Goal: Task Accomplishment & Management: Manage account settings

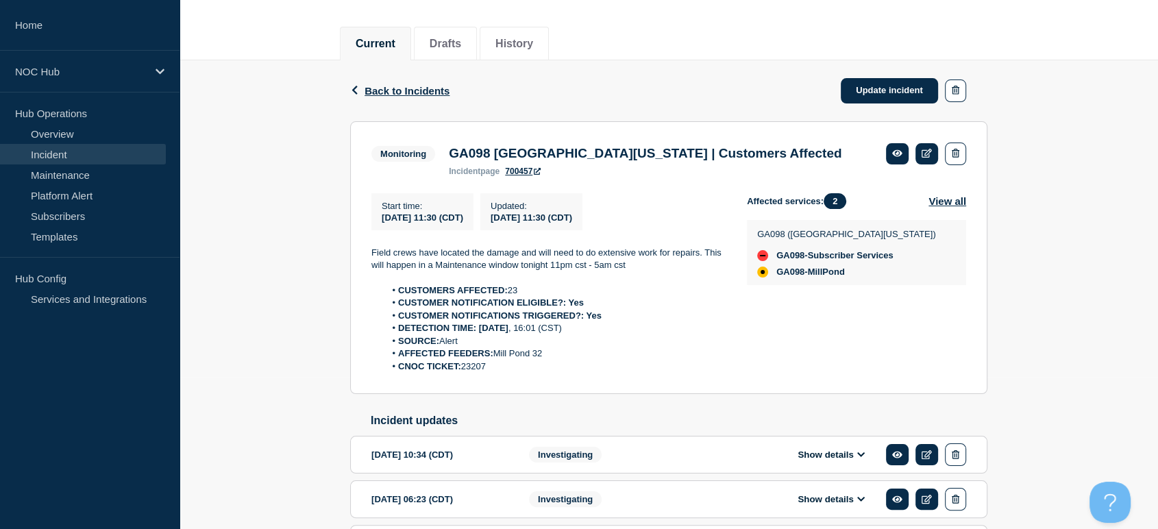
click at [82, 160] on link "Incident" at bounding box center [83, 154] width 166 height 21
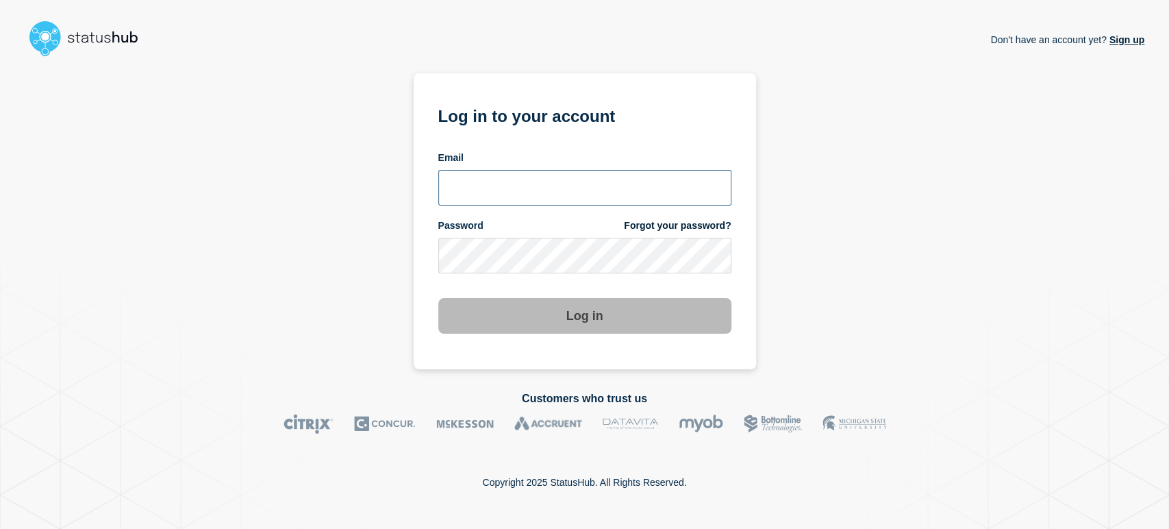
click at [504, 175] on input "email input" at bounding box center [584, 188] width 293 height 36
type input "sean.webb@conexon.us"
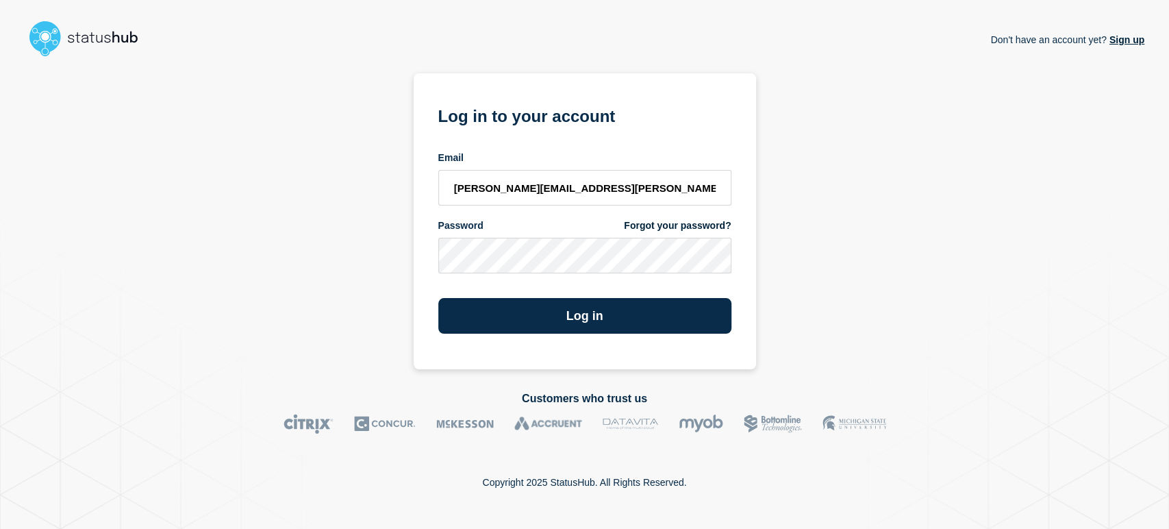
click at [438, 298] on button "Log in" at bounding box center [584, 316] width 293 height 36
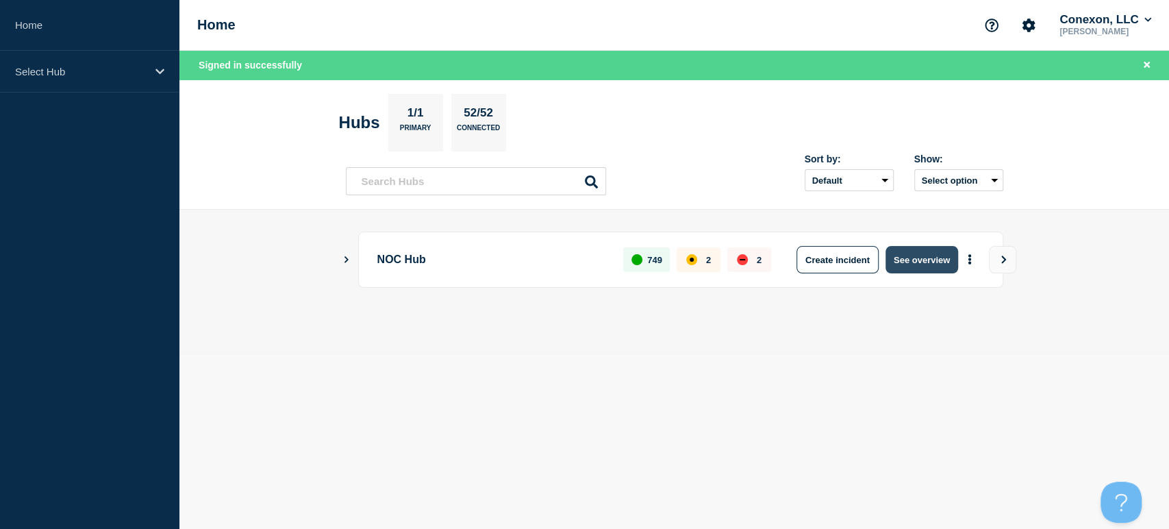
click at [922, 257] on button "See overview" at bounding box center [922, 259] width 73 height 27
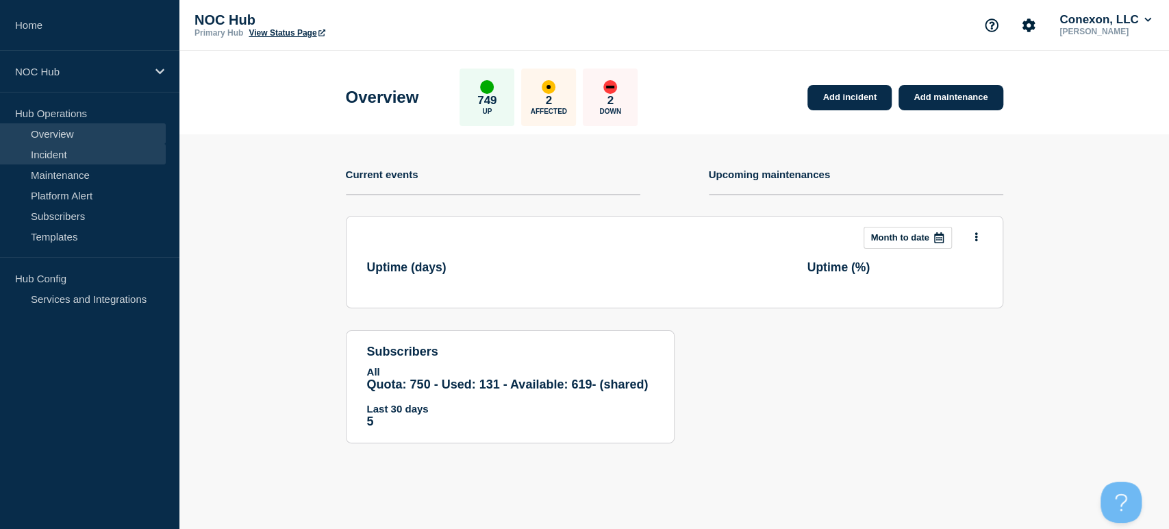
click at [80, 155] on link "Incident" at bounding box center [83, 154] width 166 height 21
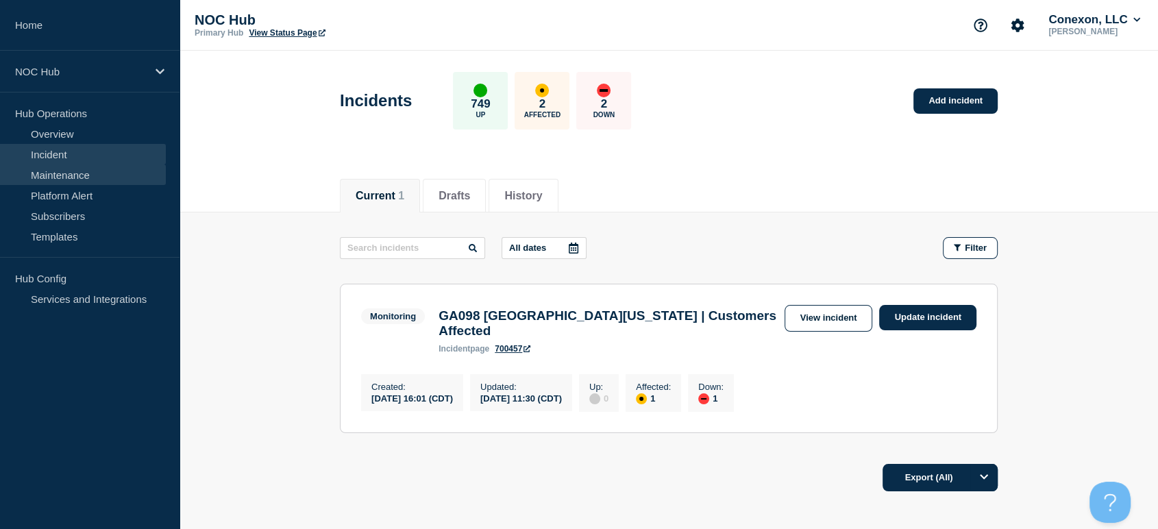
click at [81, 171] on link "Maintenance" at bounding box center [83, 174] width 166 height 21
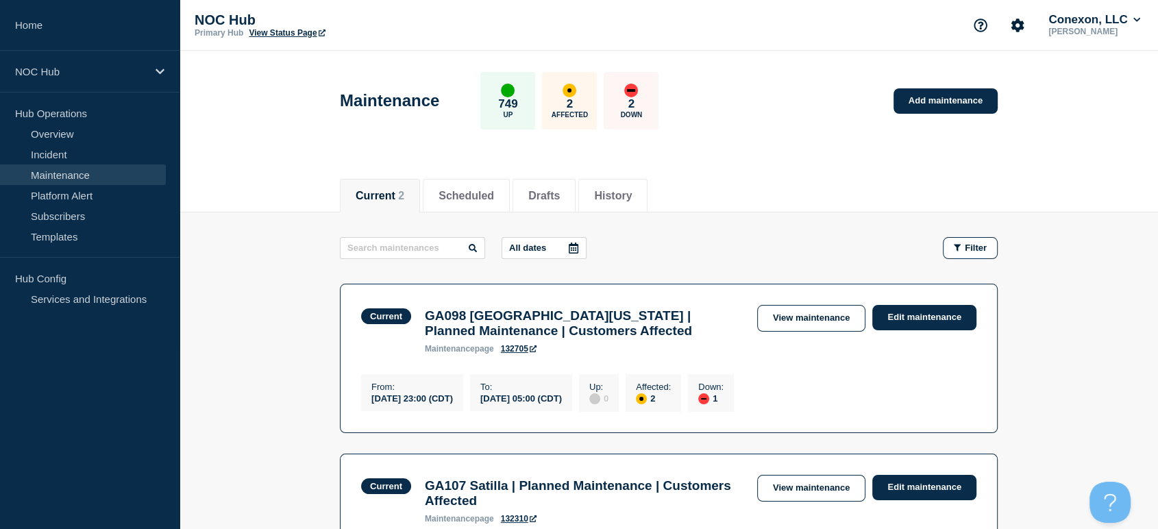
scroll to position [152, 0]
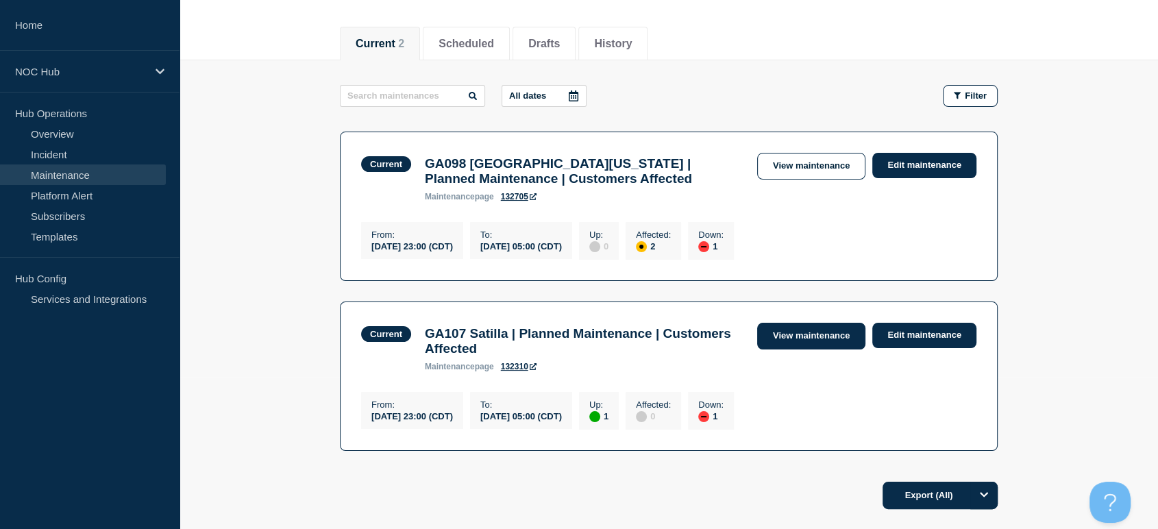
click at [797, 343] on link "View maintenance" at bounding box center [811, 336] width 108 height 27
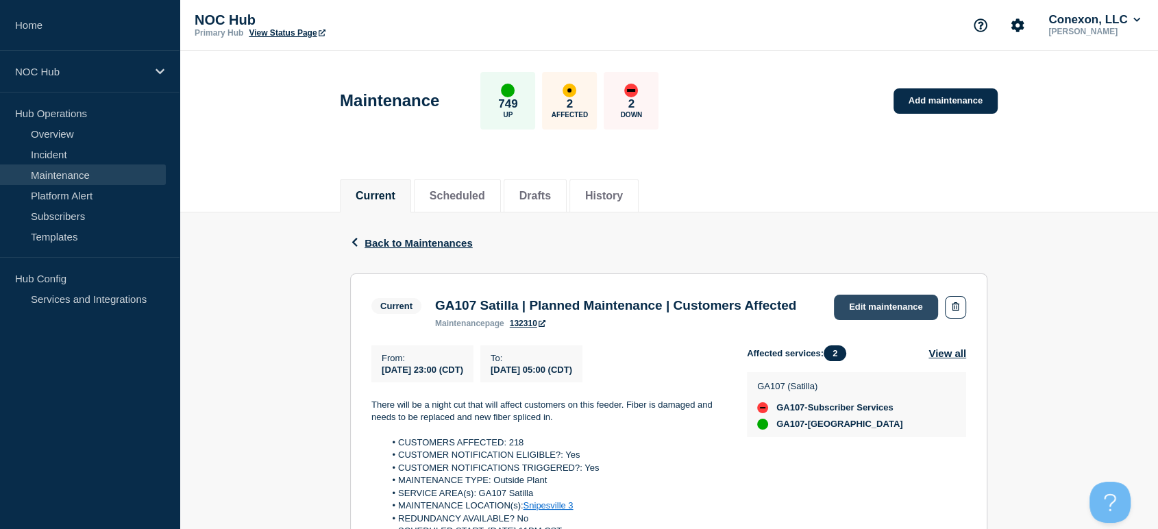
click at [849, 302] on link "Edit maintenance" at bounding box center [886, 307] width 104 height 25
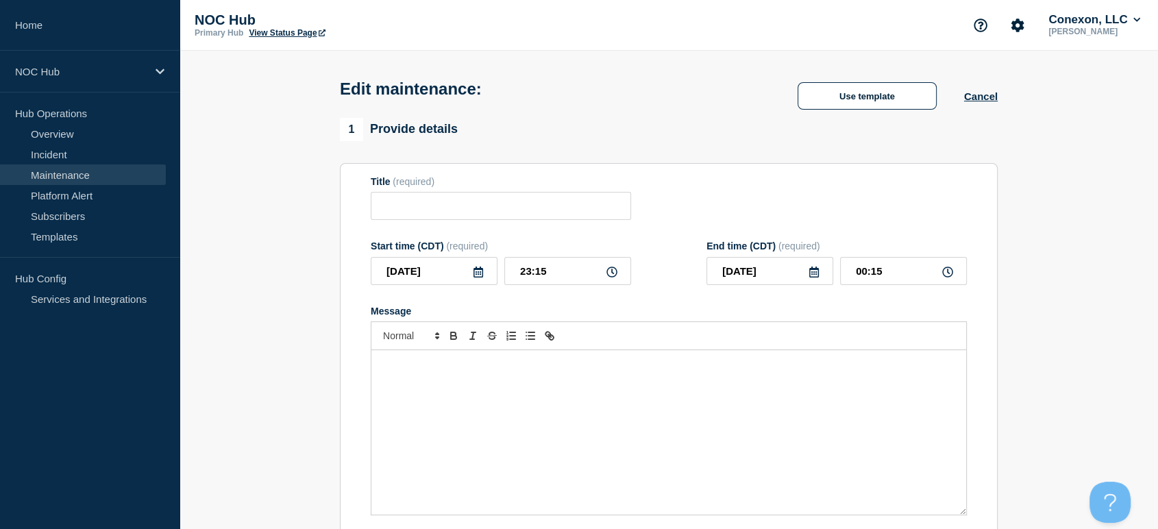
type input "GA107 Satilla | Planned Maintenance | Customers Affected"
type input "23:00"
type input "05:00"
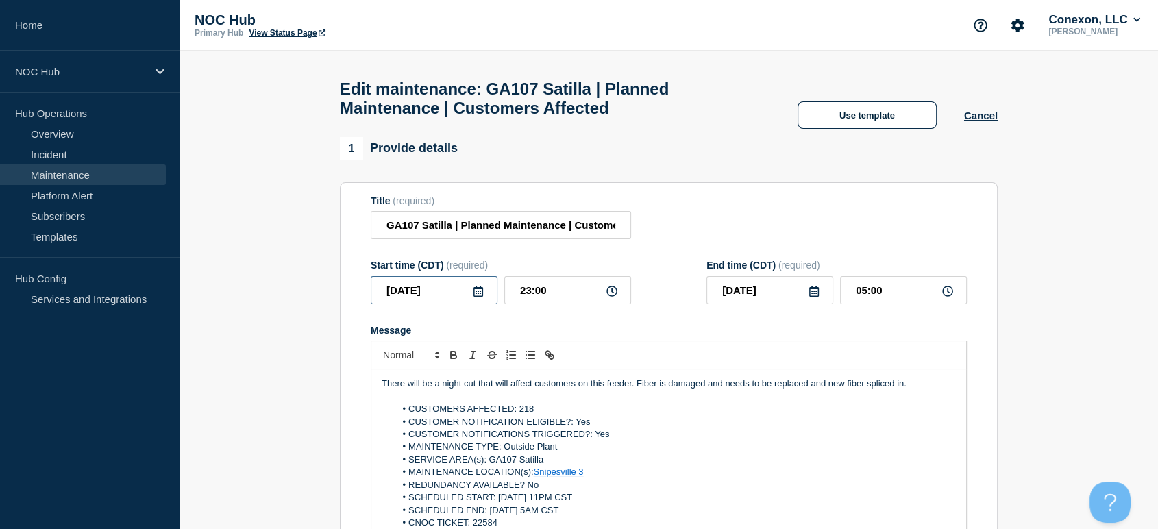
click at [449, 300] on input "[DATE]" at bounding box center [434, 290] width 127 height 28
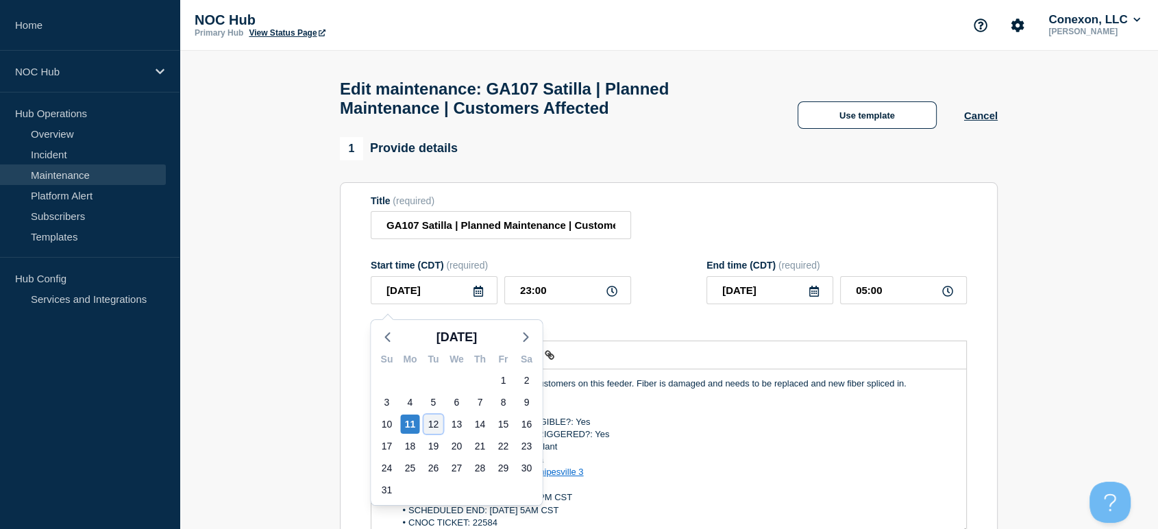
click at [432, 421] on div "12" at bounding box center [432, 423] width 19 height 19
type input "[DATE]"
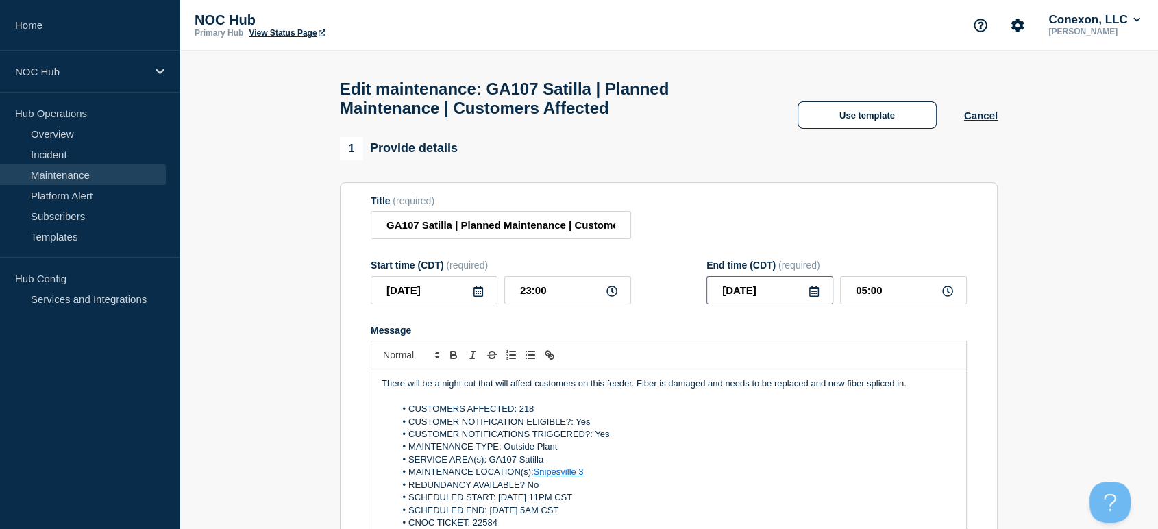
click at [751, 297] on input "[DATE]" at bounding box center [769, 290] width 127 height 28
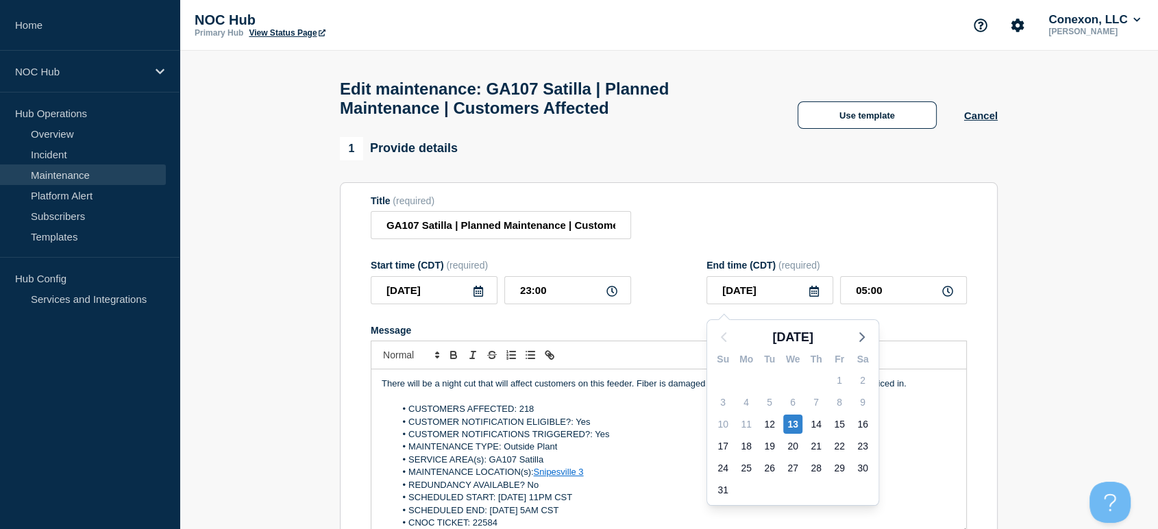
click at [829, 240] on div "Title (required) GA107 Satilla | Planned Maintenance | Customers Affected" at bounding box center [669, 217] width 596 height 45
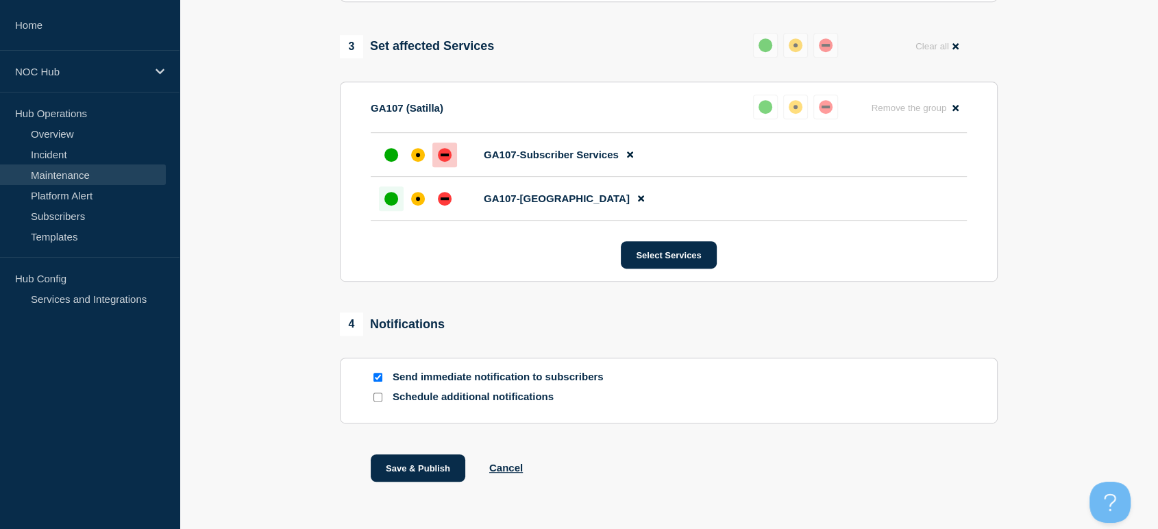
scroll to position [738, 0]
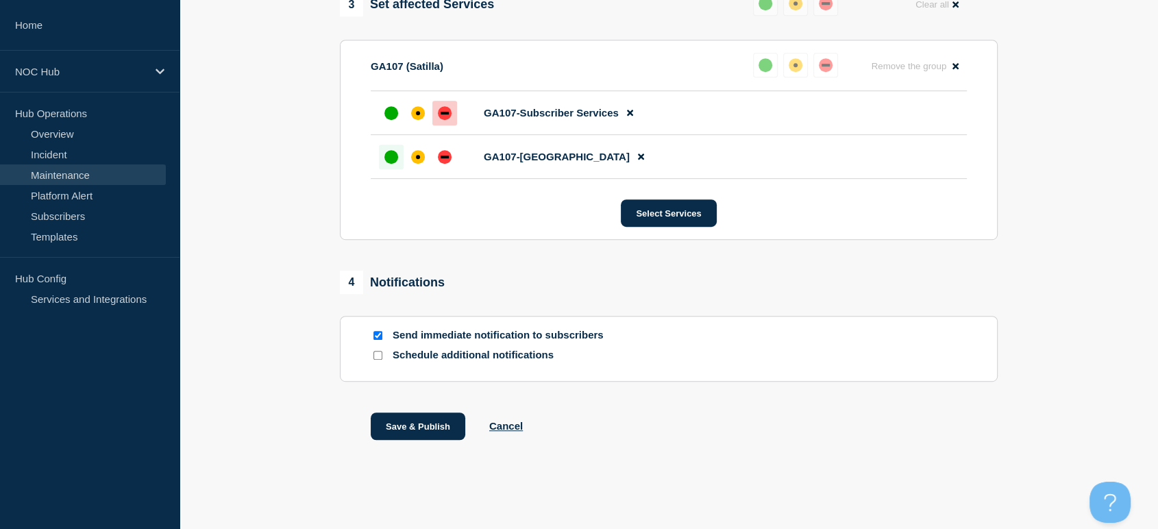
drag, startPoint x: 379, startPoint y: 333, endPoint x: 389, endPoint y: 340, distance: 12.2
click at [379, 333] on input "Send immediate notification to subscribers" at bounding box center [377, 335] width 9 height 9
checkbox input "false"
click at [410, 423] on button "Save & Publish" at bounding box center [418, 425] width 95 height 27
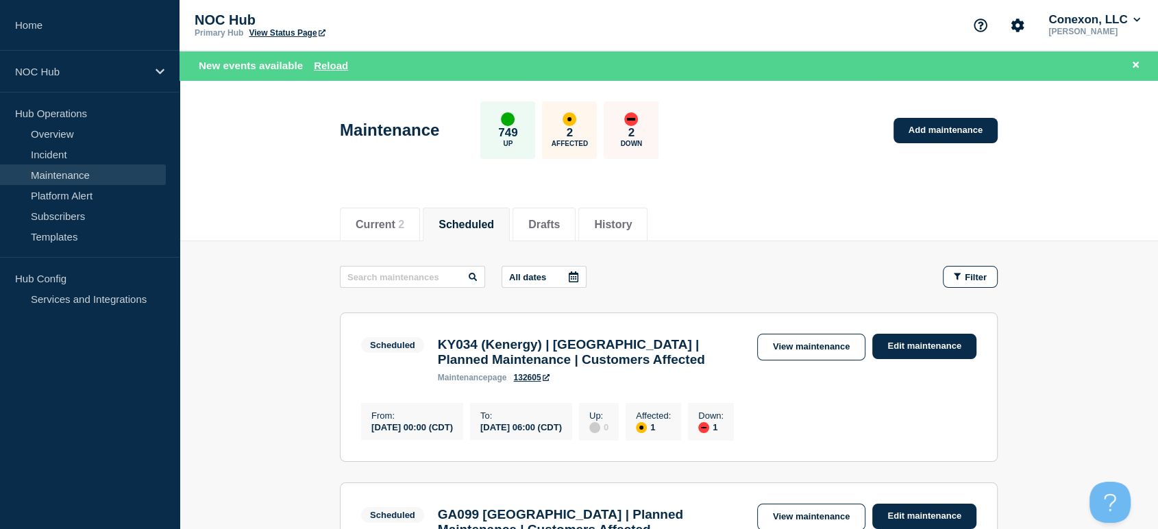
click at [47, 169] on link "Maintenance" at bounding box center [83, 174] width 166 height 21
click at [62, 199] on link "Platform Alert" at bounding box center [83, 195] width 166 height 21
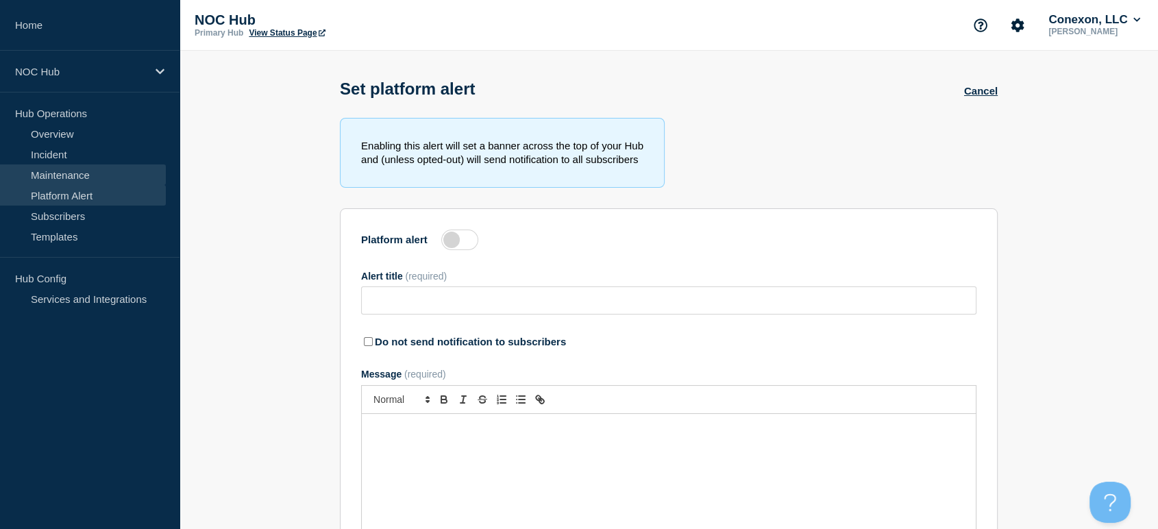
type input "Network Moratorium - Holiday Change Freeze ([DATE] - [DATE])"
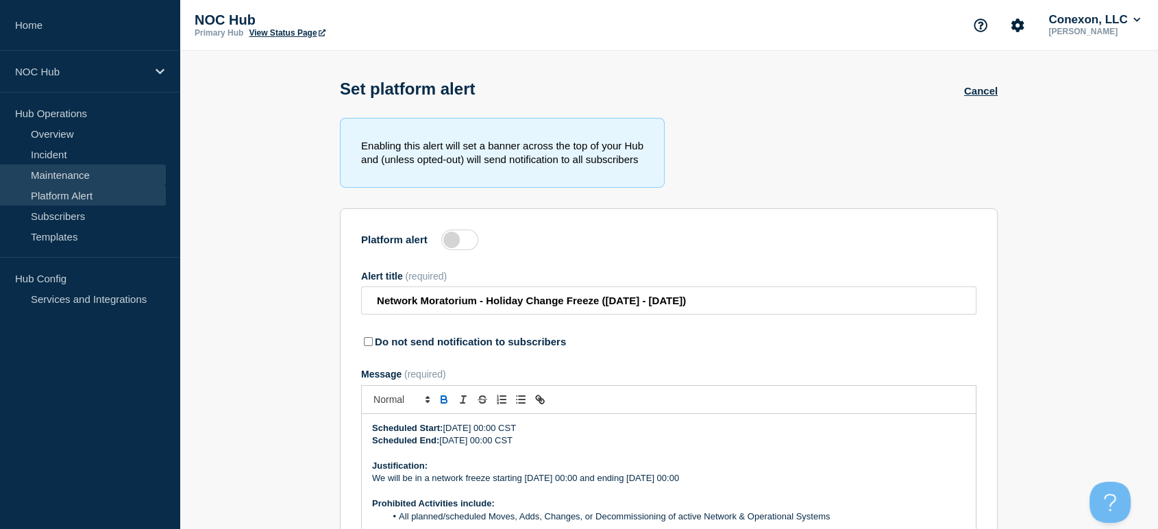
click at [55, 176] on link "Maintenance" at bounding box center [83, 174] width 166 height 21
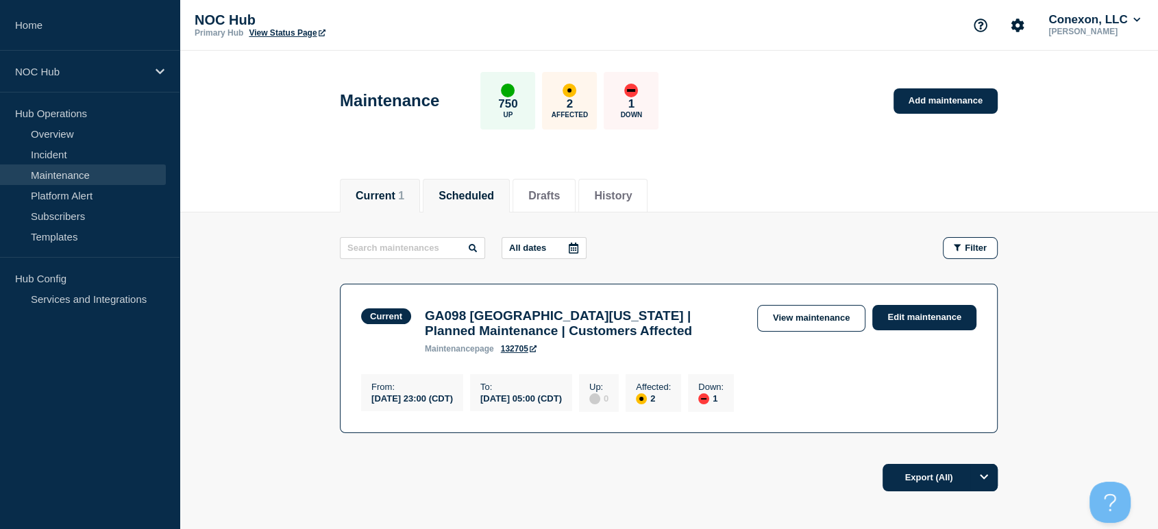
click at [484, 190] on button "Scheduled" at bounding box center [465, 196] width 55 height 12
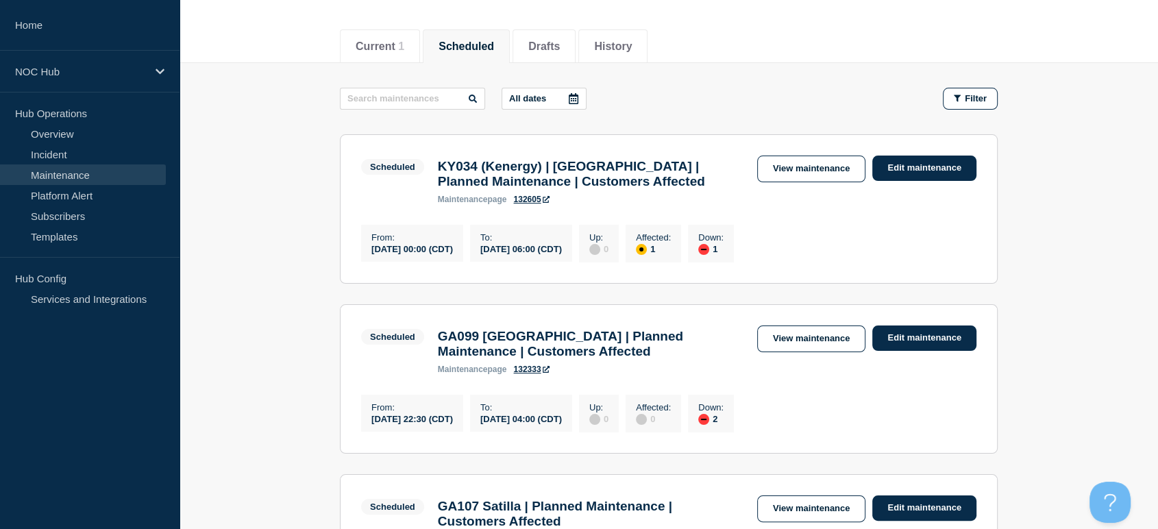
scroll to position [152, 0]
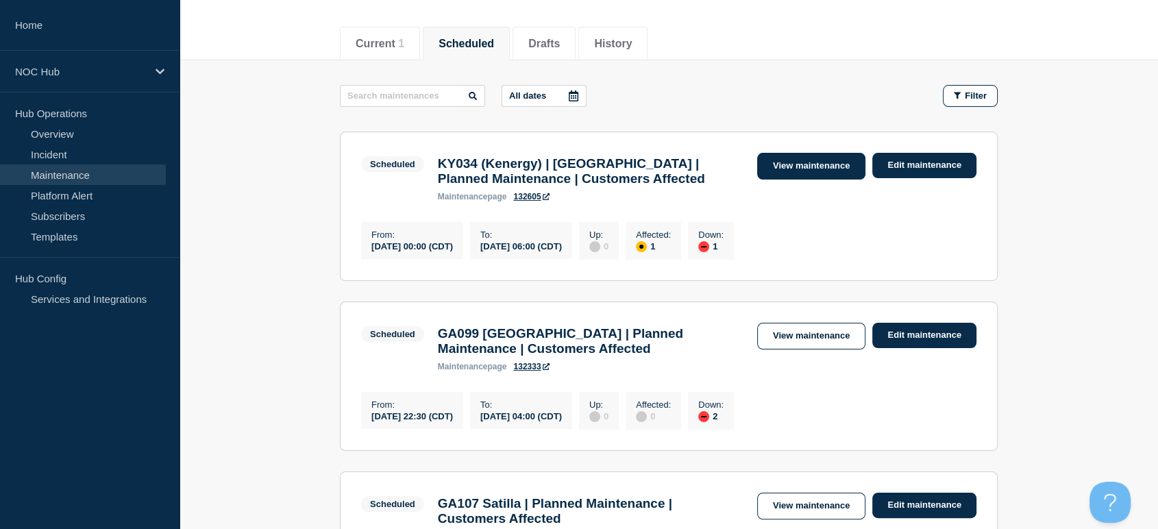
click at [788, 166] on link "View maintenance" at bounding box center [811, 166] width 108 height 27
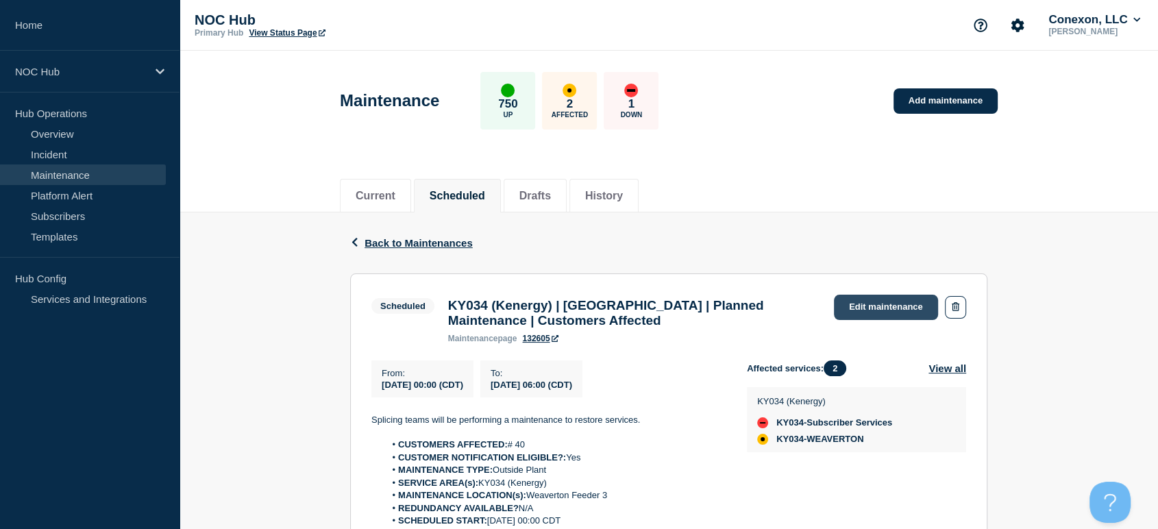
click at [881, 305] on link "Edit maintenance" at bounding box center [886, 307] width 104 height 25
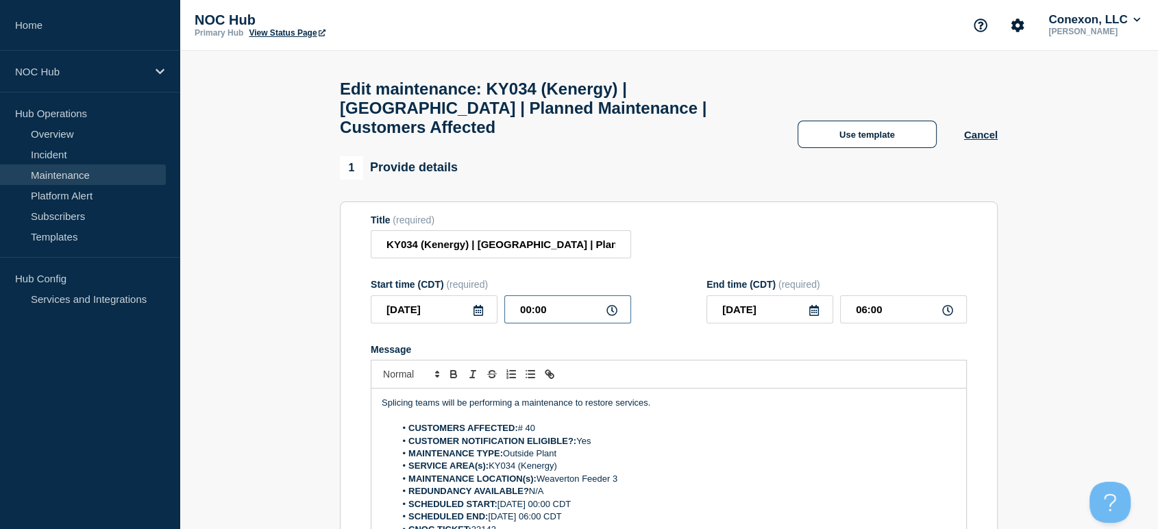
drag, startPoint x: 547, startPoint y: 318, endPoint x: 507, endPoint y: 316, distance: 39.8
click at [507, 316] on input "00:00" at bounding box center [567, 309] width 127 height 28
drag, startPoint x: 668, startPoint y: 216, endPoint x: 671, endPoint y: 260, distance: 43.9
click at [669, 216] on section "Title (required) KY034 (Kenergy) | [GEOGRAPHIC_DATA] | Planned Maintenance | Cu…" at bounding box center [669, 397] width 658 height 392
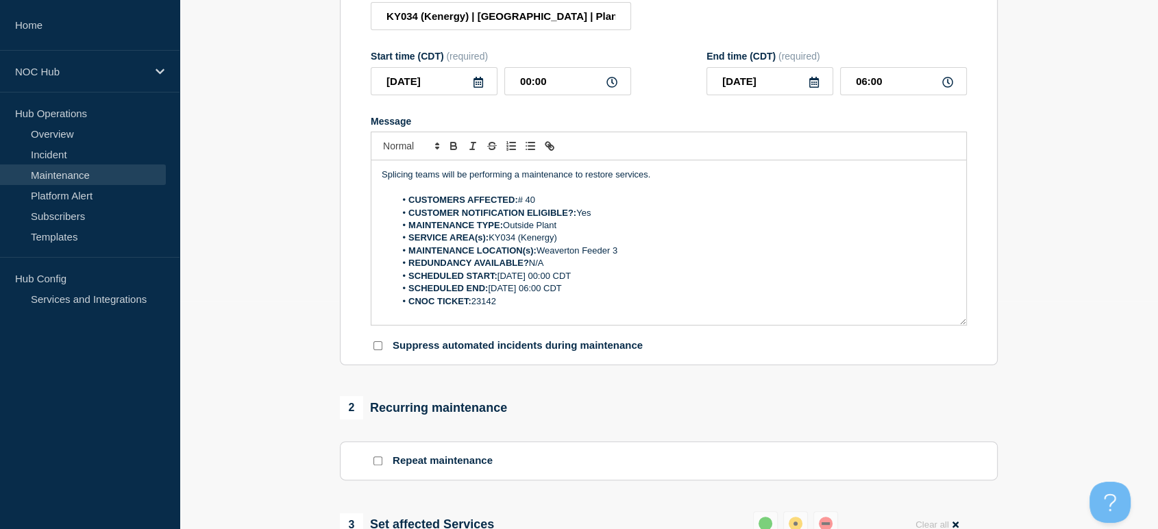
click at [542, 206] on li "CUSTOMERS AFFECTED: # 40" at bounding box center [675, 200] width 561 height 12
click at [279, 251] on section "1 Provide details Title (required) KY034 (Kenergy) | [GEOGRAPHIC_DATA] | Planne…" at bounding box center [668, 461] width 978 height 1066
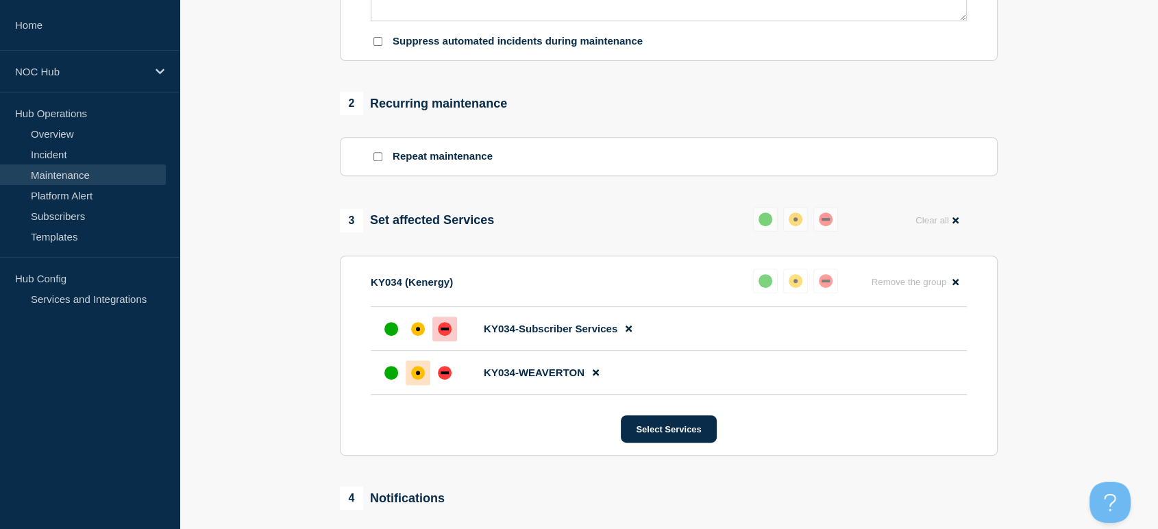
scroll to position [762, 0]
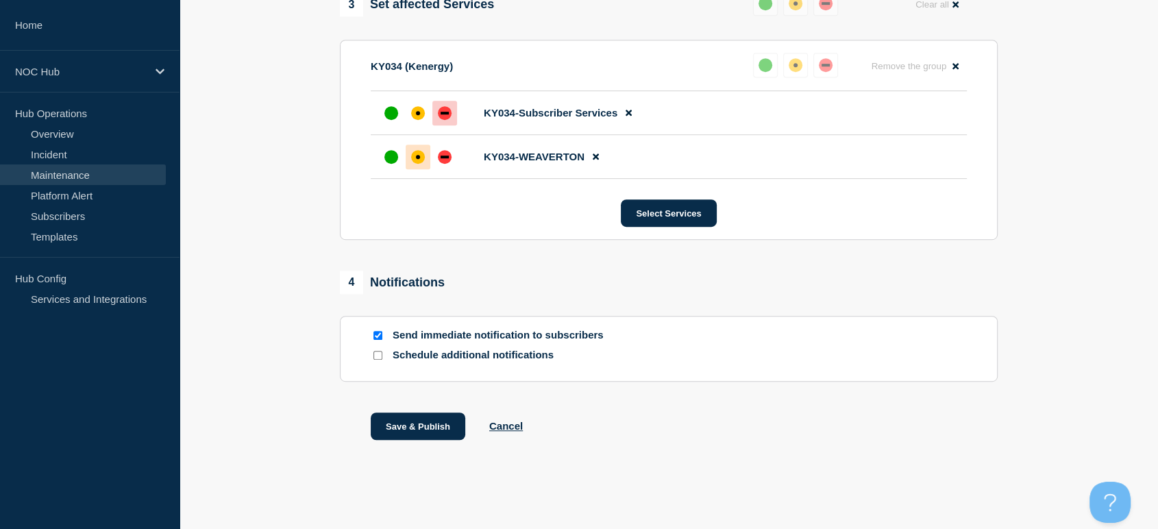
click at [381, 335] on input "Send immediate notification to subscribers" at bounding box center [377, 335] width 9 height 9
checkbox input "false"
click at [408, 428] on button "Save & Publish" at bounding box center [418, 425] width 95 height 27
